Goal: Check status

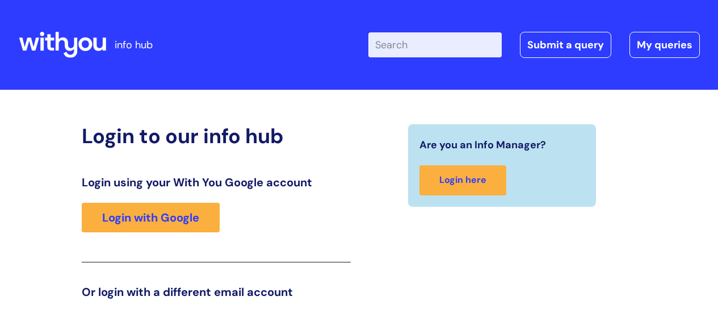
scroll to position [60, 0]
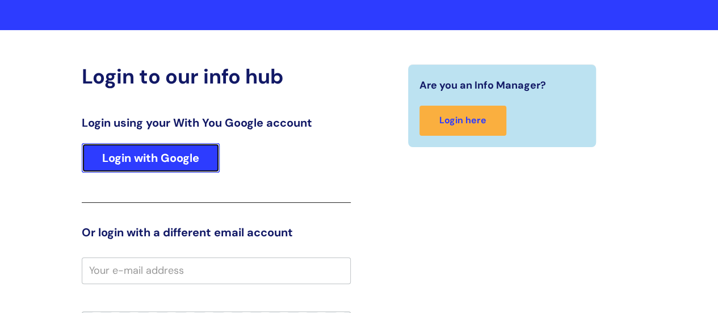
drag, startPoint x: 0, startPoint y: 0, endPoint x: 161, endPoint y: 147, distance: 218.3
click at [162, 147] on link "Login with Google" at bounding box center [151, 158] width 138 height 30
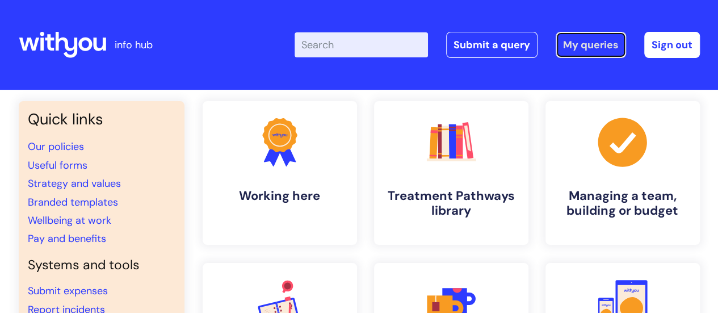
click at [591, 44] on link "My queries" at bounding box center [591, 45] width 70 height 26
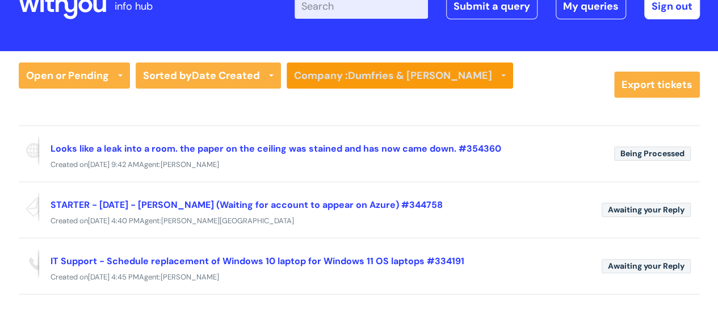
scroll to position [57, 0]
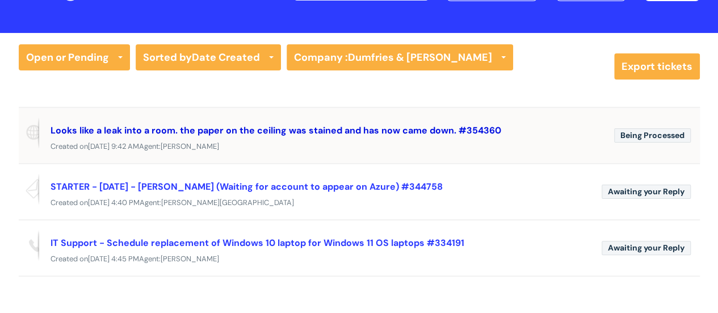
click at [286, 134] on link "Looks like a leak into a room. the paper on the ceiling was stained and has now…" at bounding box center [276, 130] width 451 height 12
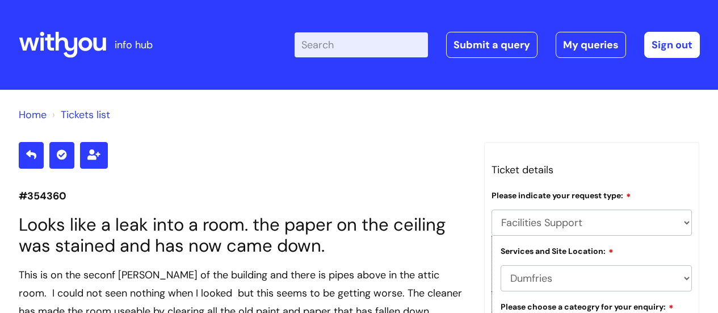
select select "Facilities Support"
select select "Dumfries"
select select "Plumbing and Drainage"
click at [61, 29] on div at bounding box center [62, 45] width 87 height 44
click at [58, 60] on div at bounding box center [62, 45] width 87 height 44
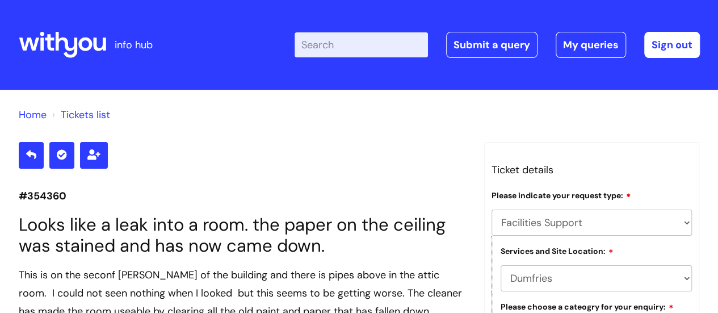
click at [59, 60] on div at bounding box center [62, 45] width 87 height 44
click at [76, 45] on icon at bounding box center [66, 45] width 22 height 26
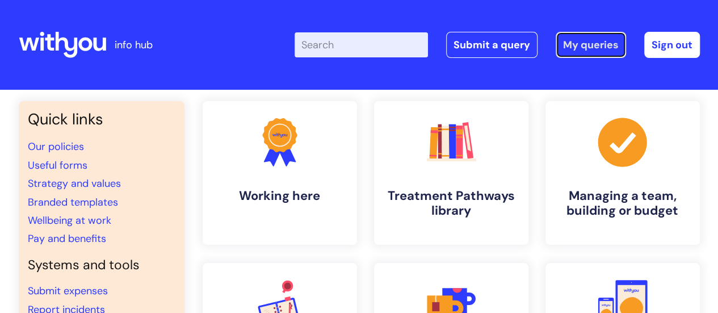
click at [577, 41] on link "My queries" at bounding box center [591, 45] width 70 height 26
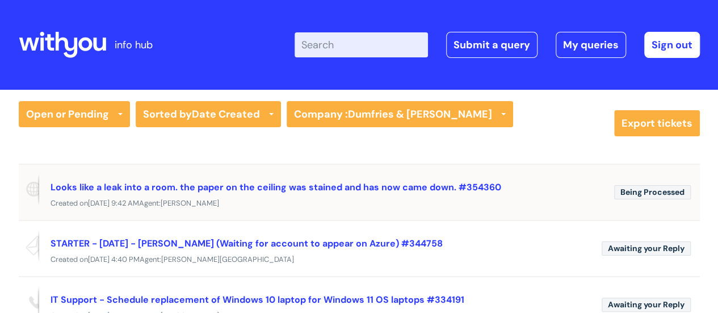
scroll to position [57, 0]
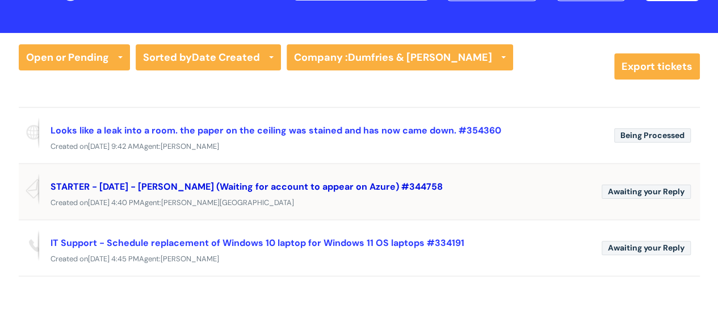
click at [333, 189] on link "STARTER - [DATE] - [PERSON_NAME] (Waiting for account to appear on Azure) #3447…" at bounding box center [247, 187] width 392 height 12
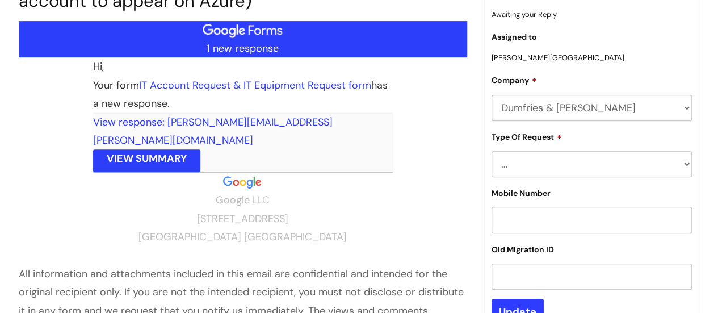
scroll to position [70, 0]
